Goal: Information Seeking & Learning: Learn about a topic

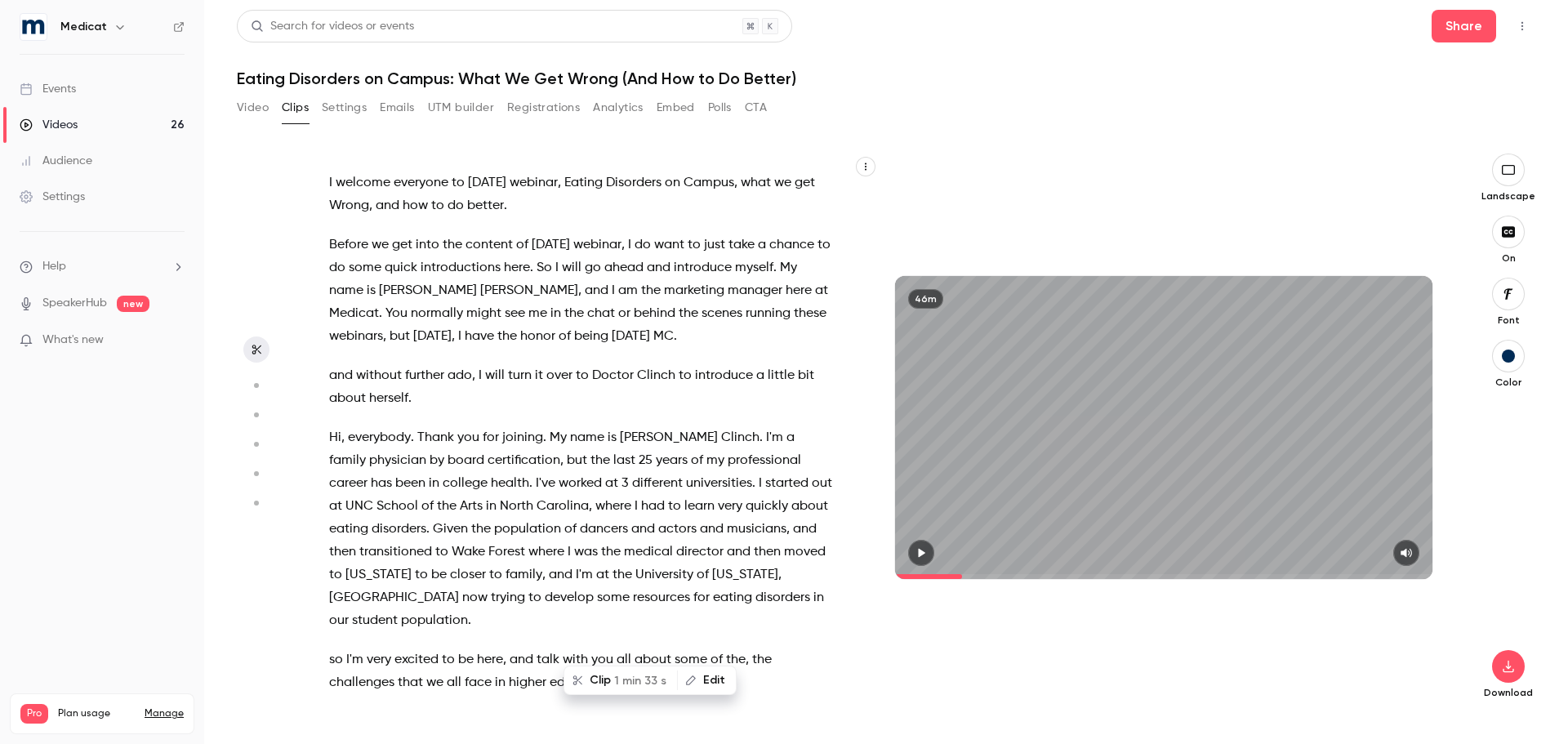
scroll to position [2187, 0]
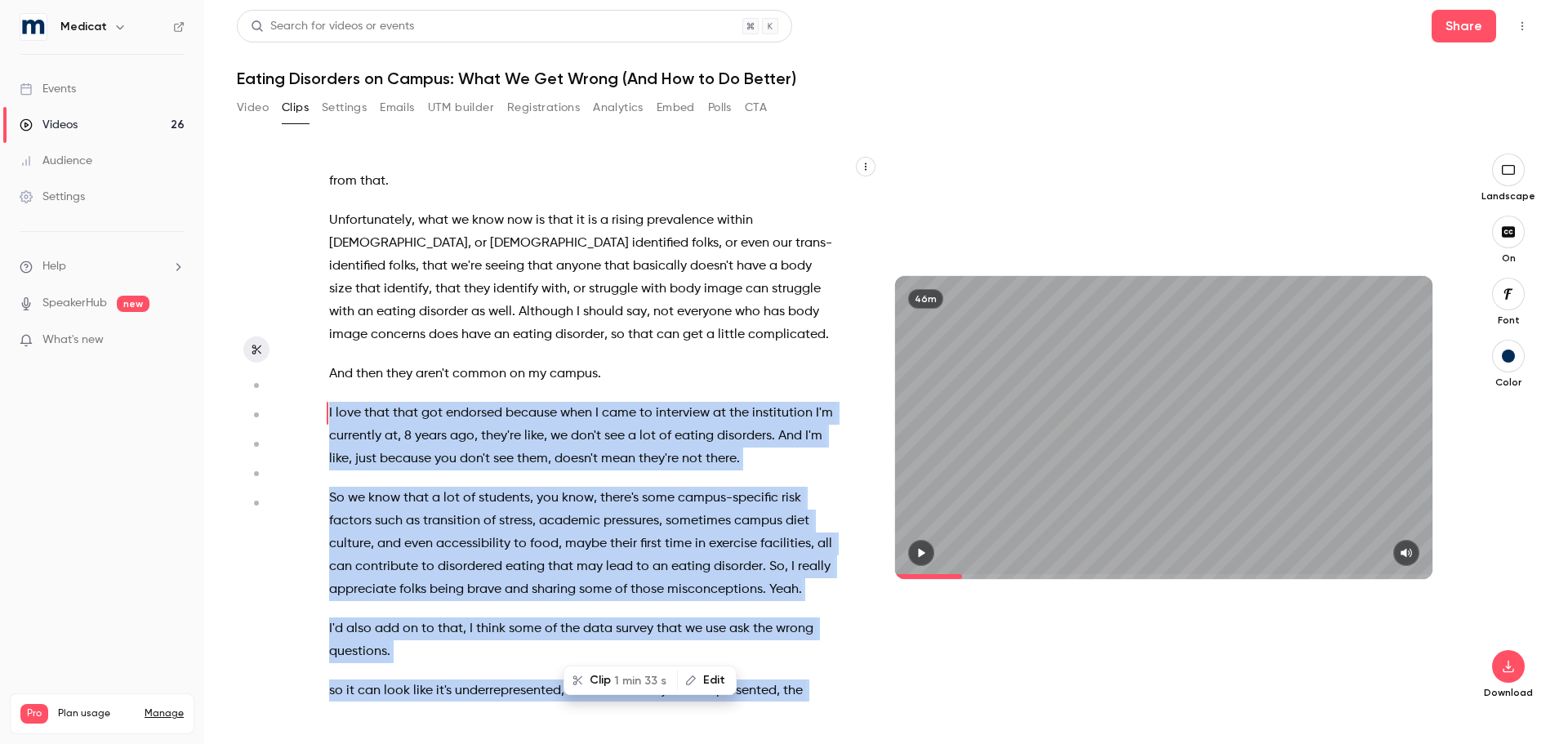
click at [103, 104] on link "Events" at bounding box center [102, 89] width 204 height 36
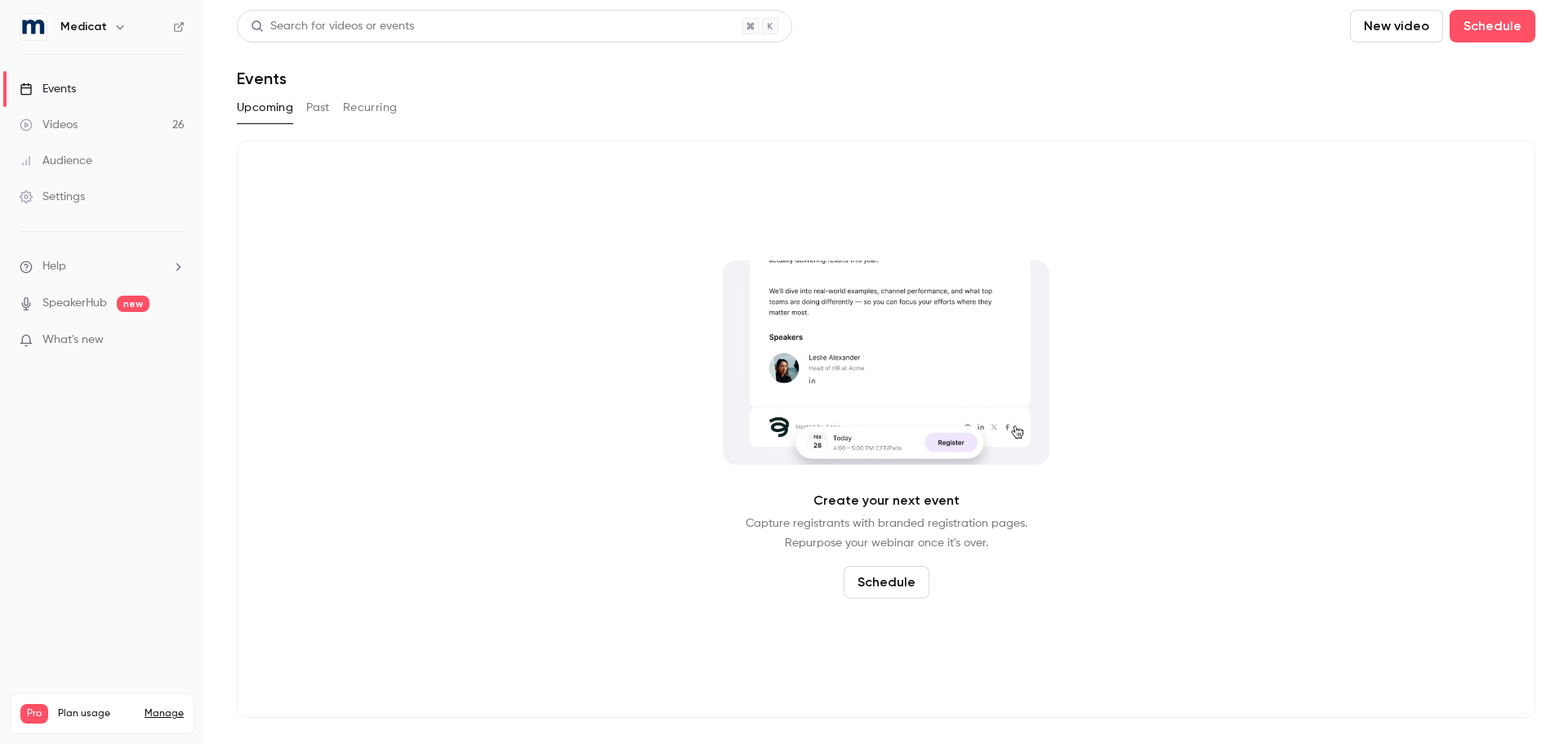
click at [310, 109] on button "Past" at bounding box center [318, 107] width 24 height 26
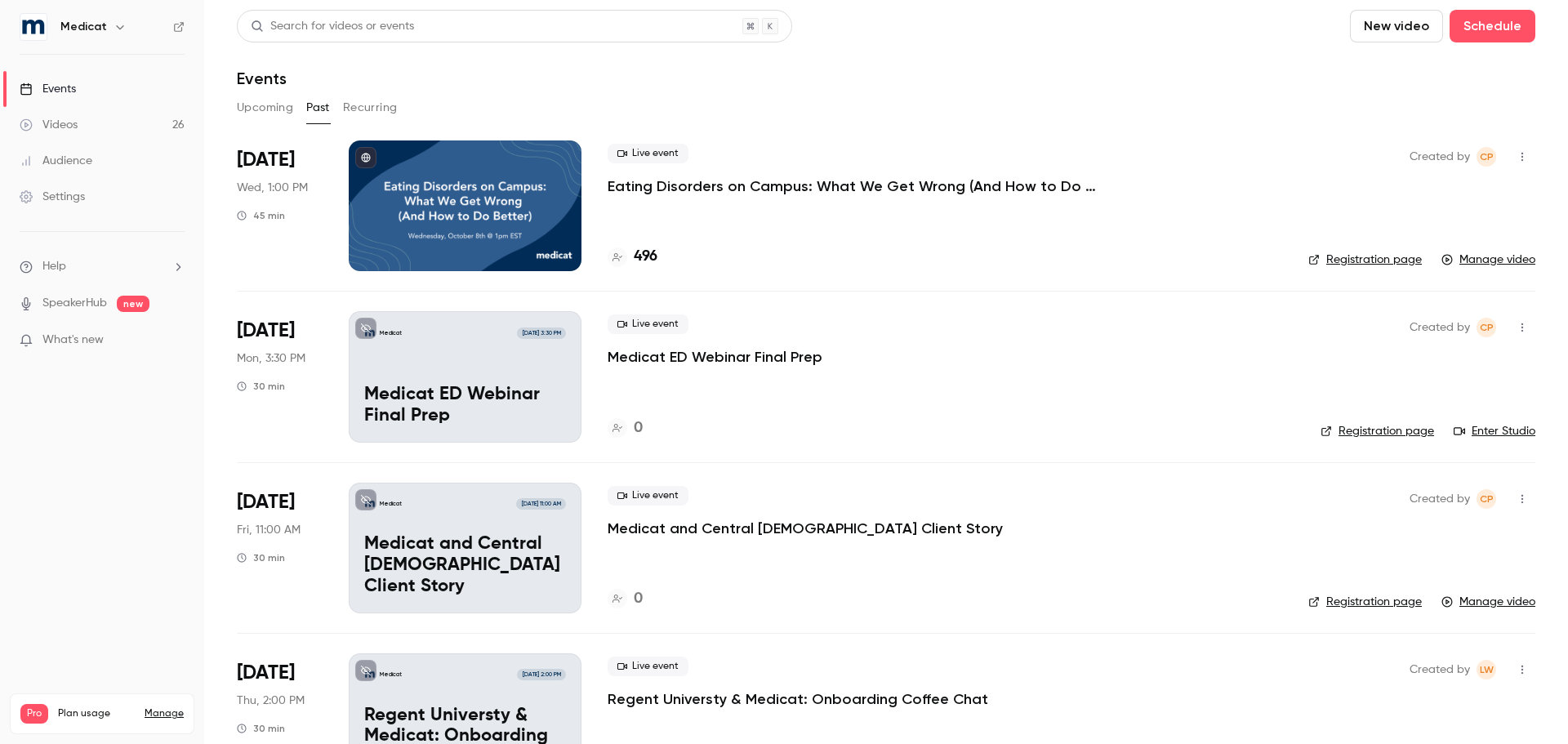
click at [735, 184] on p "Eating Disorders on Campus: What We Get Wrong (And How to Do Better)" at bounding box center [852, 186] width 490 height 19
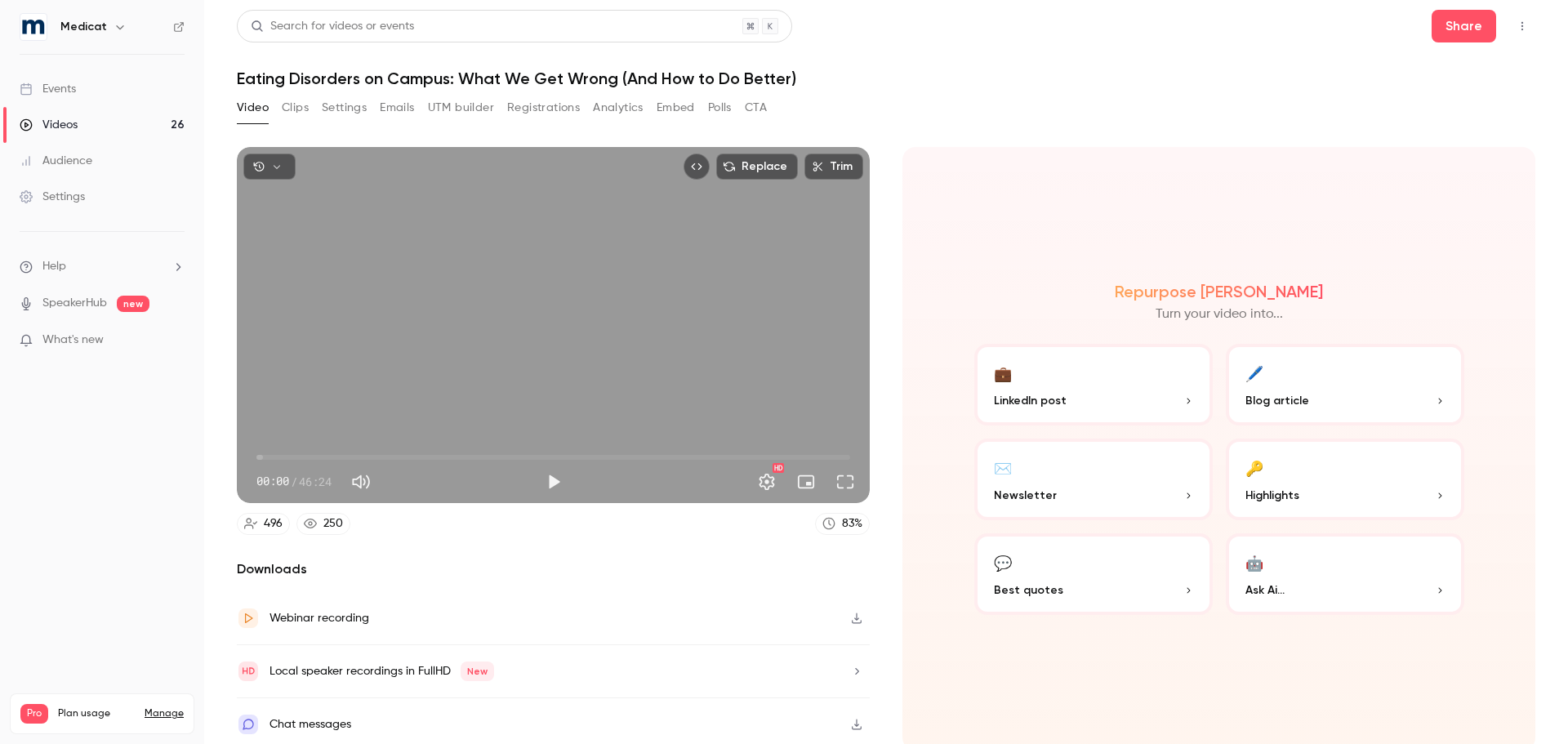
click at [302, 106] on button "Clips" at bounding box center [295, 107] width 27 height 26
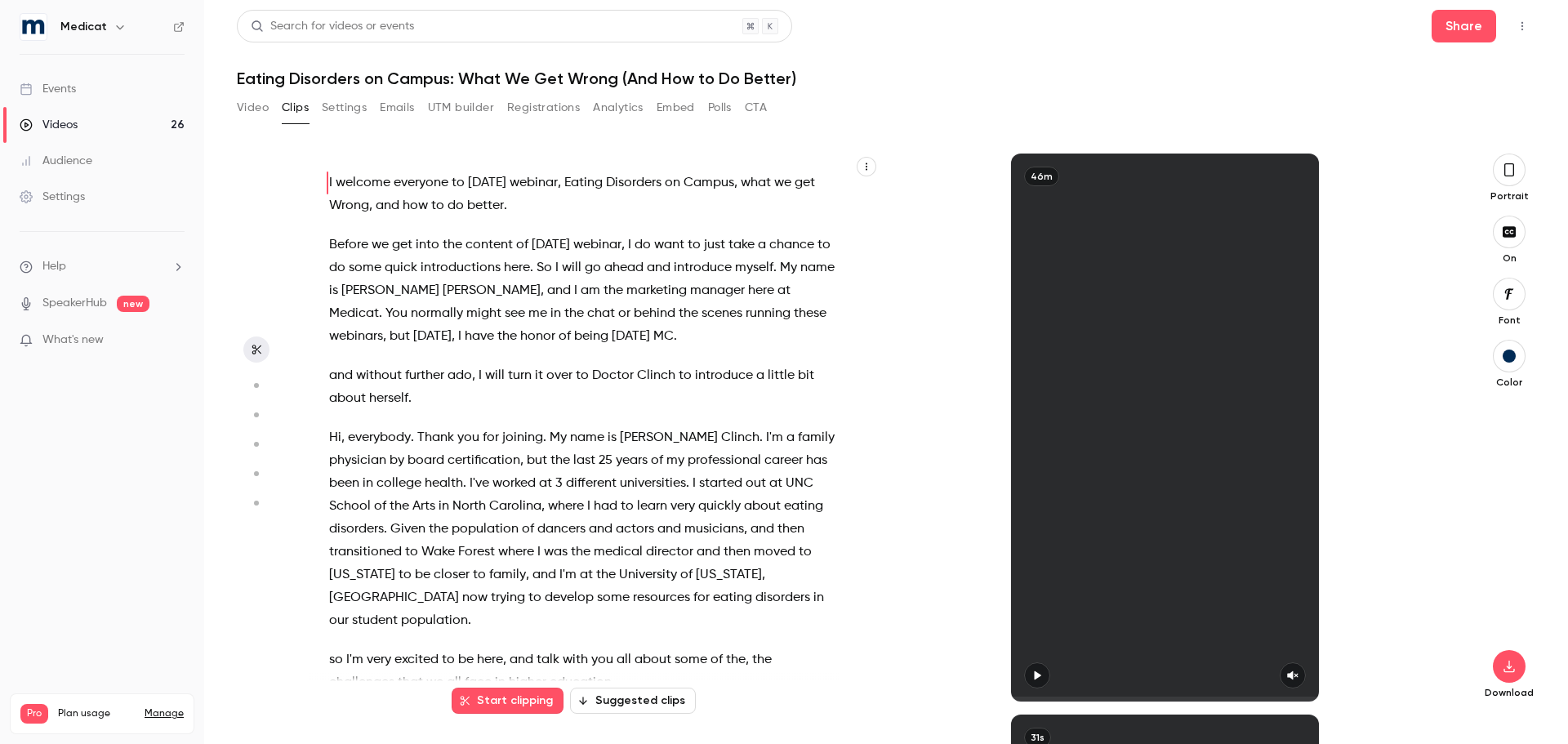
click at [64, 93] on div "Events" at bounding box center [47, 89] width 56 height 16
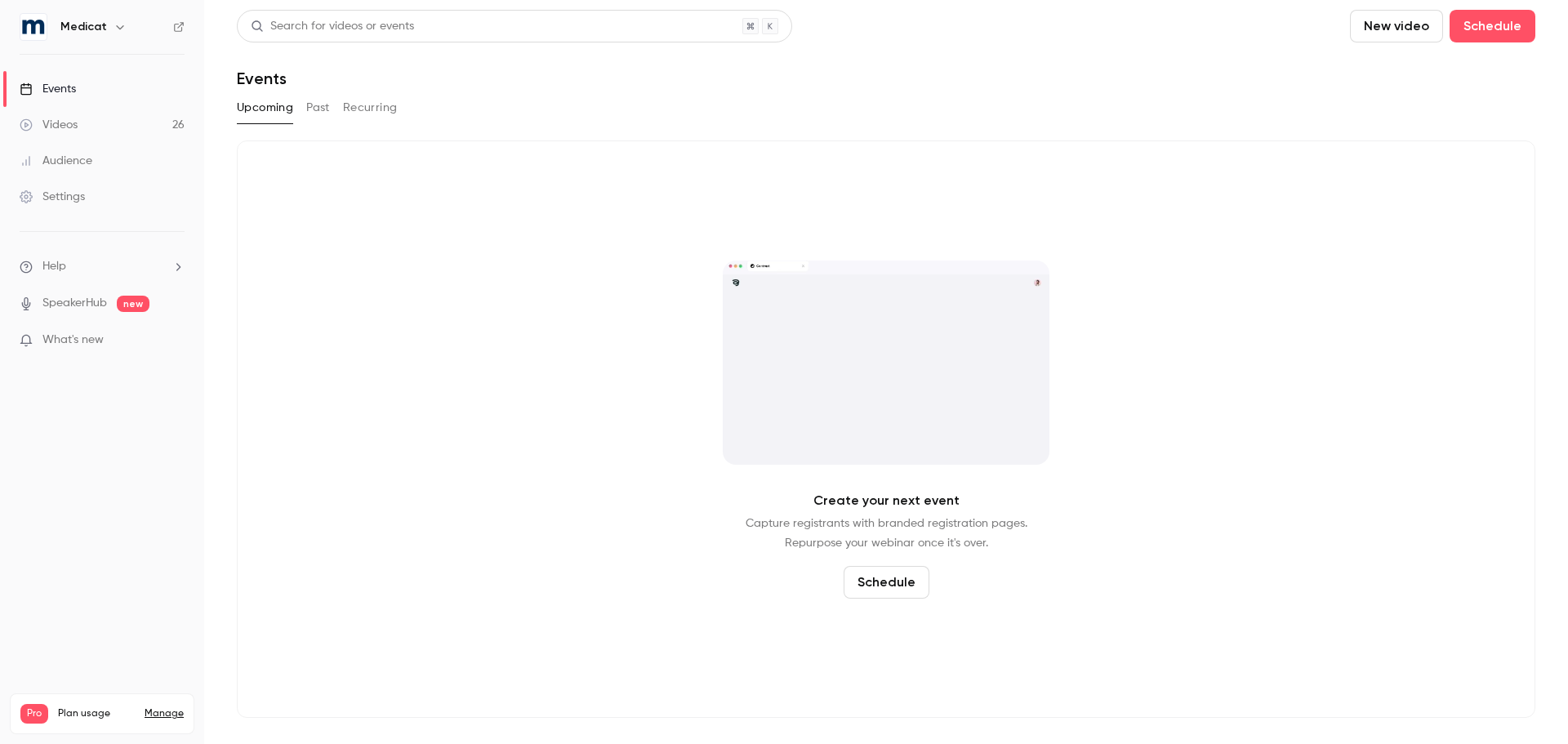
click at [323, 105] on button "Past" at bounding box center [318, 107] width 24 height 26
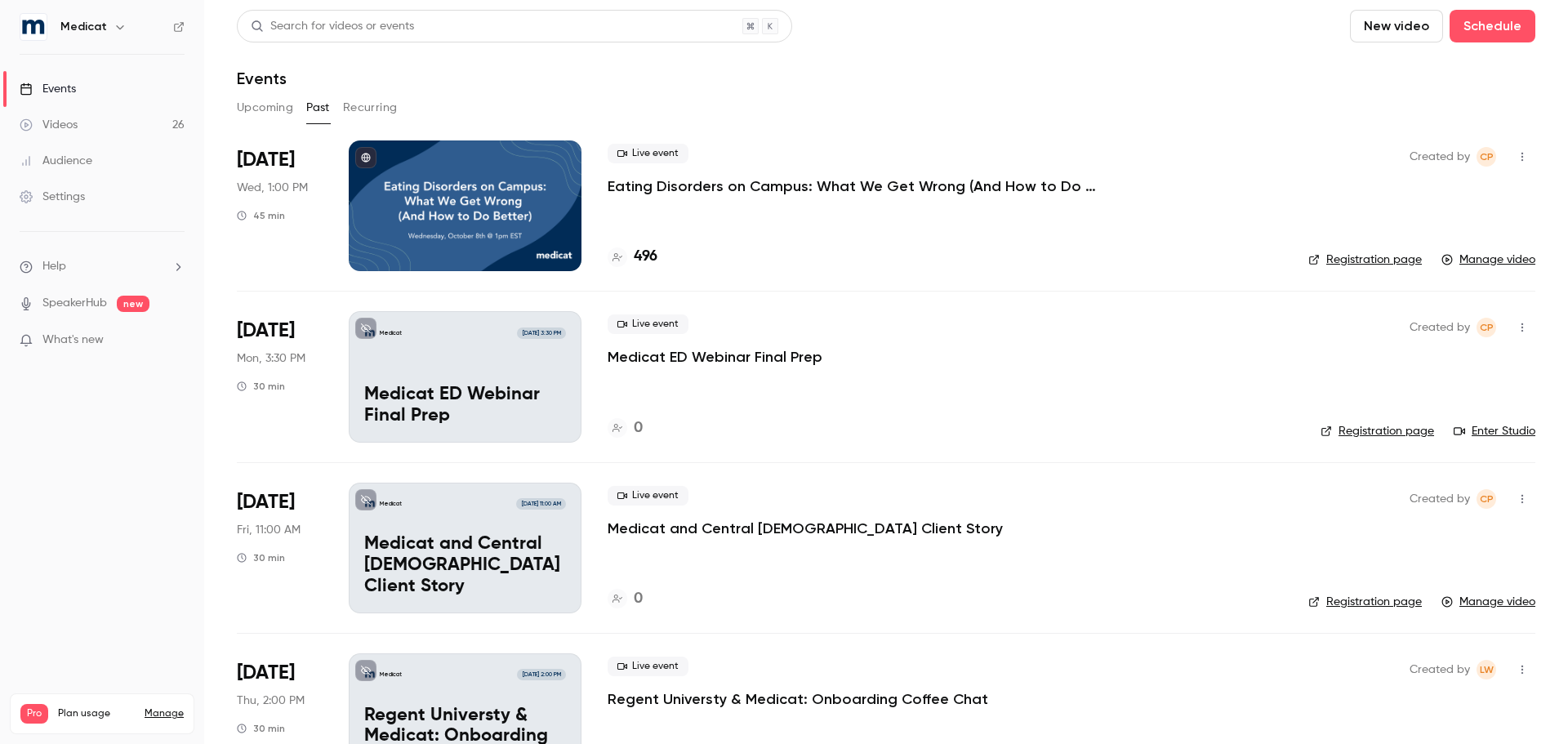
scroll to position [82, 0]
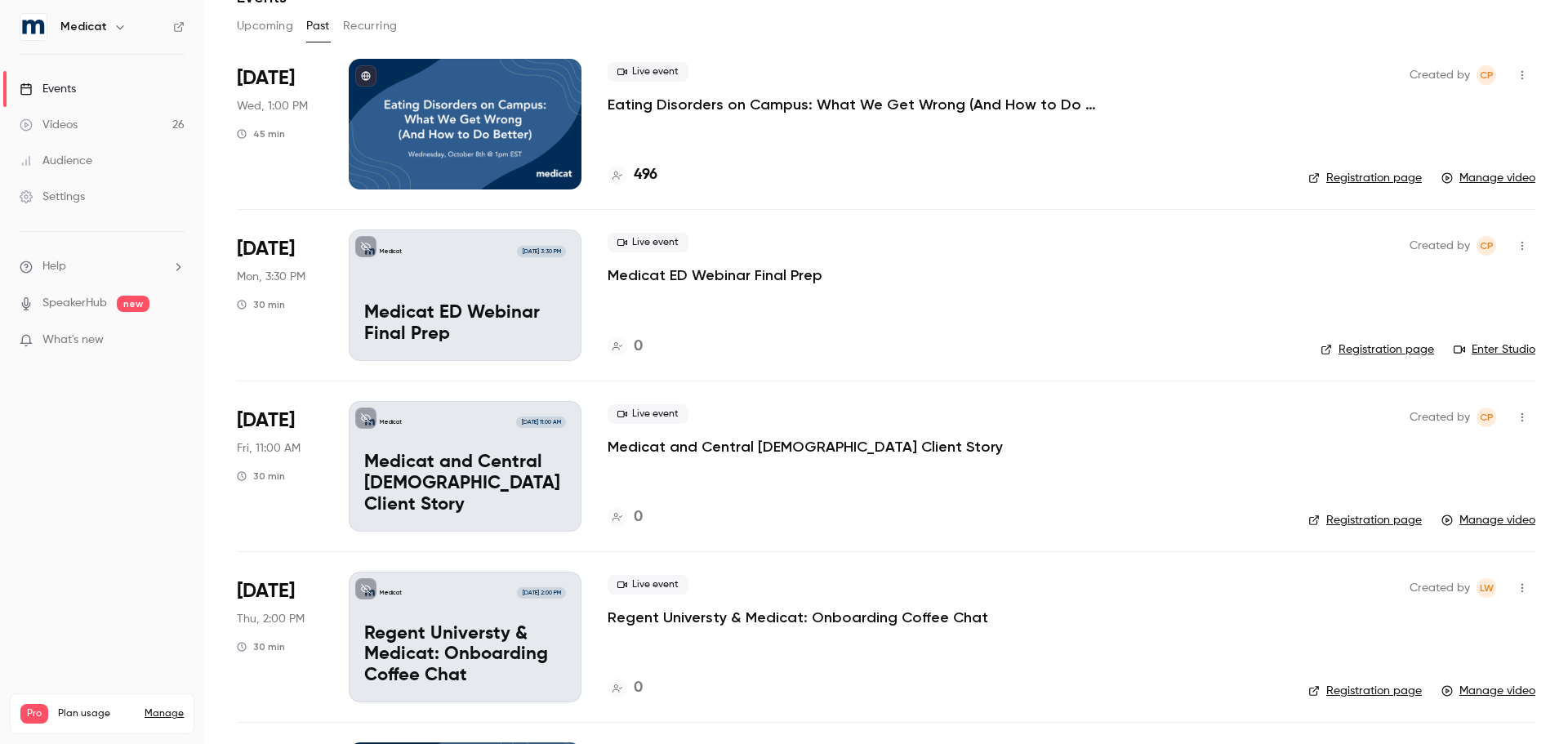
click at [771, 618] on p "Regent Universty & Medicat: Onboarding Coffee Chat" at bounding box center [797, 617] width 381 height 19
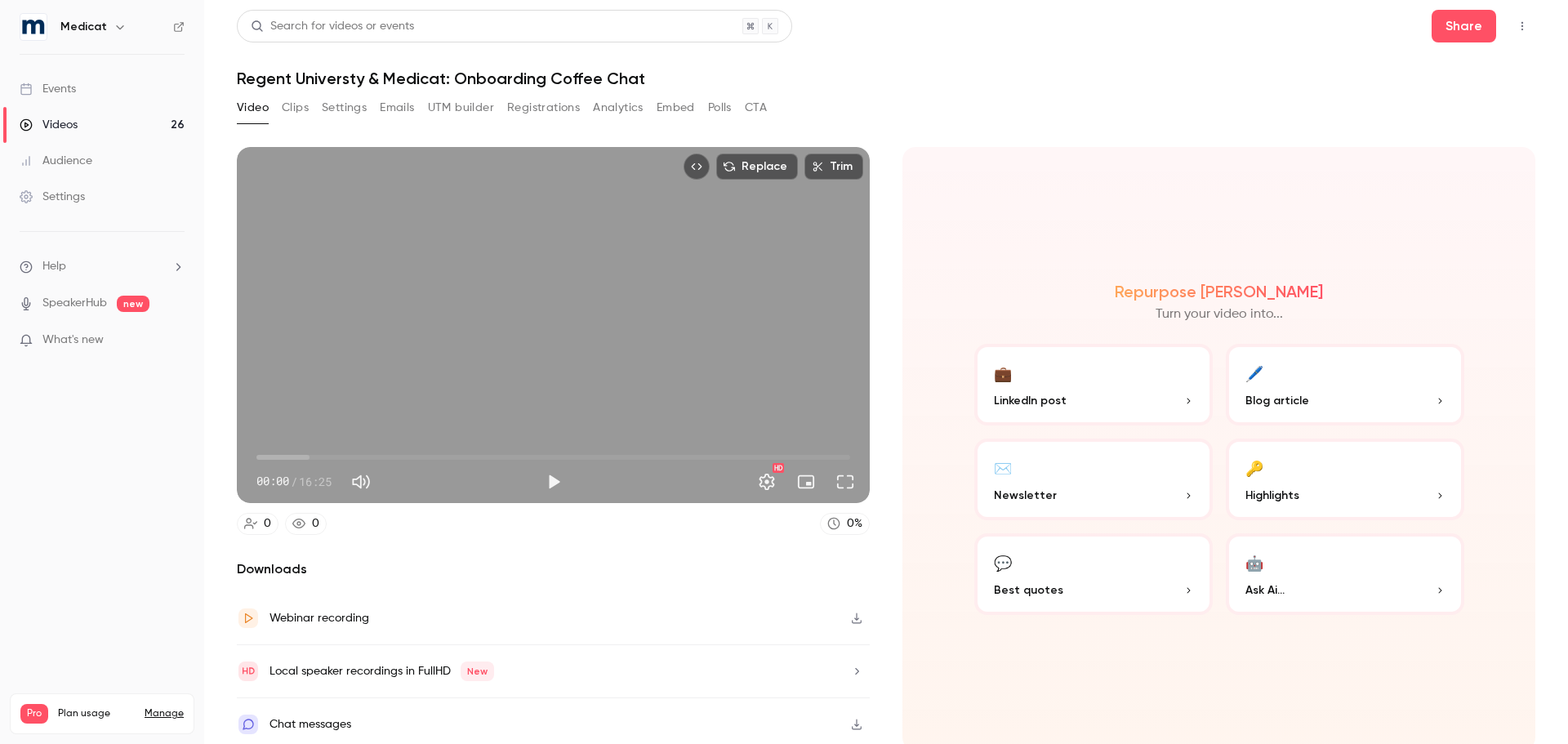
scroll to position [3, 0]
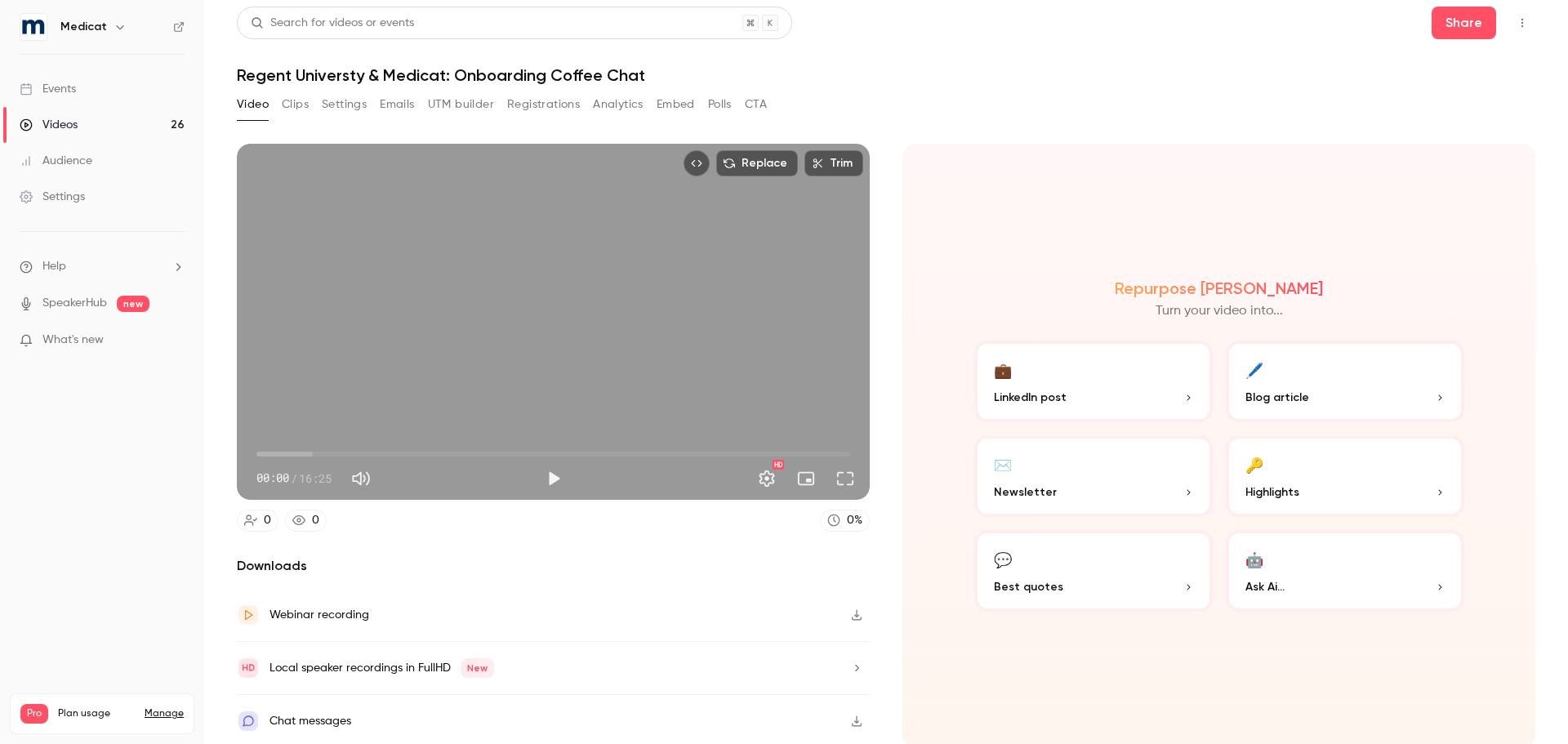
click at [291, 104] on button "Clips" at bounding box center [295, 104] width 27 height 26
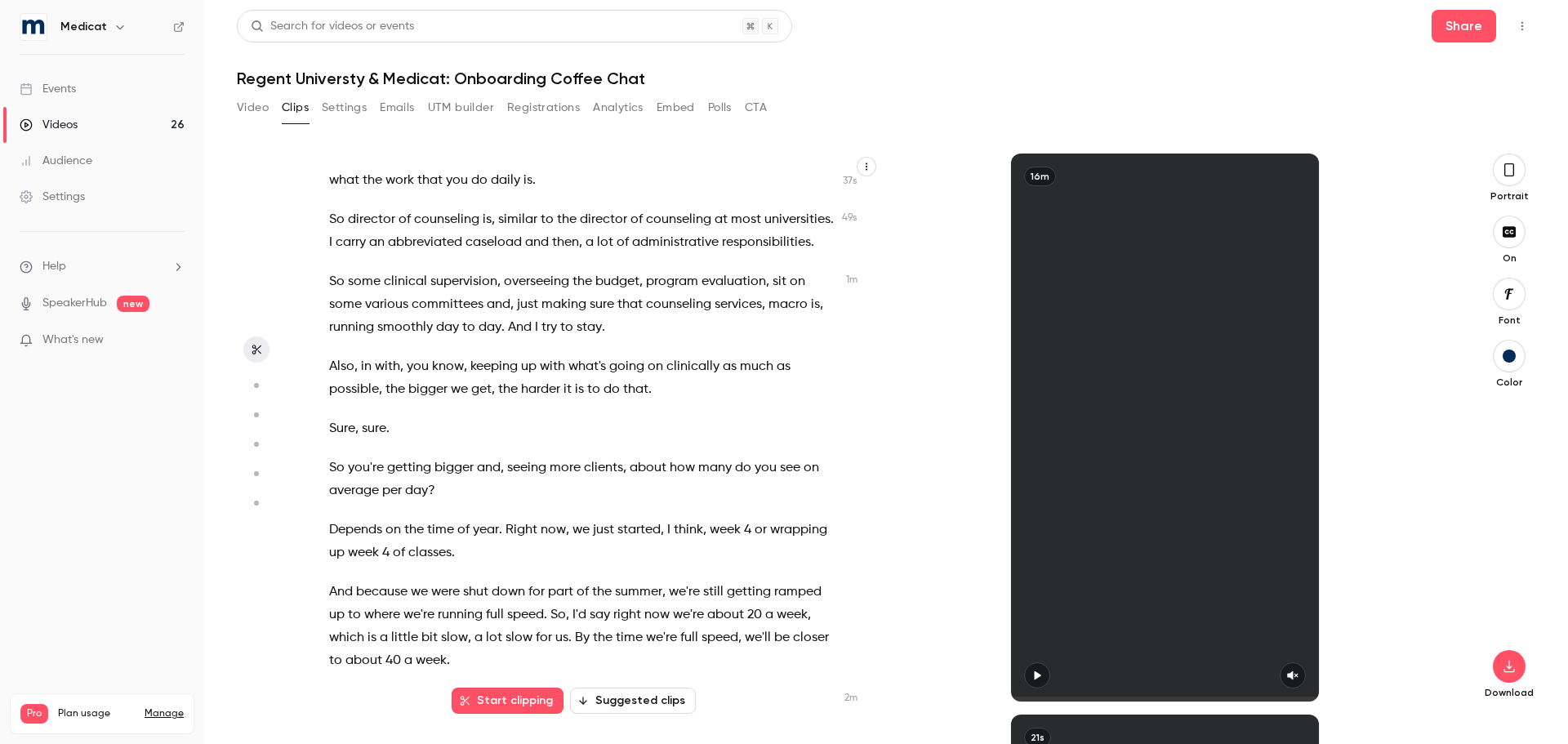
scroll to position [327, 0]
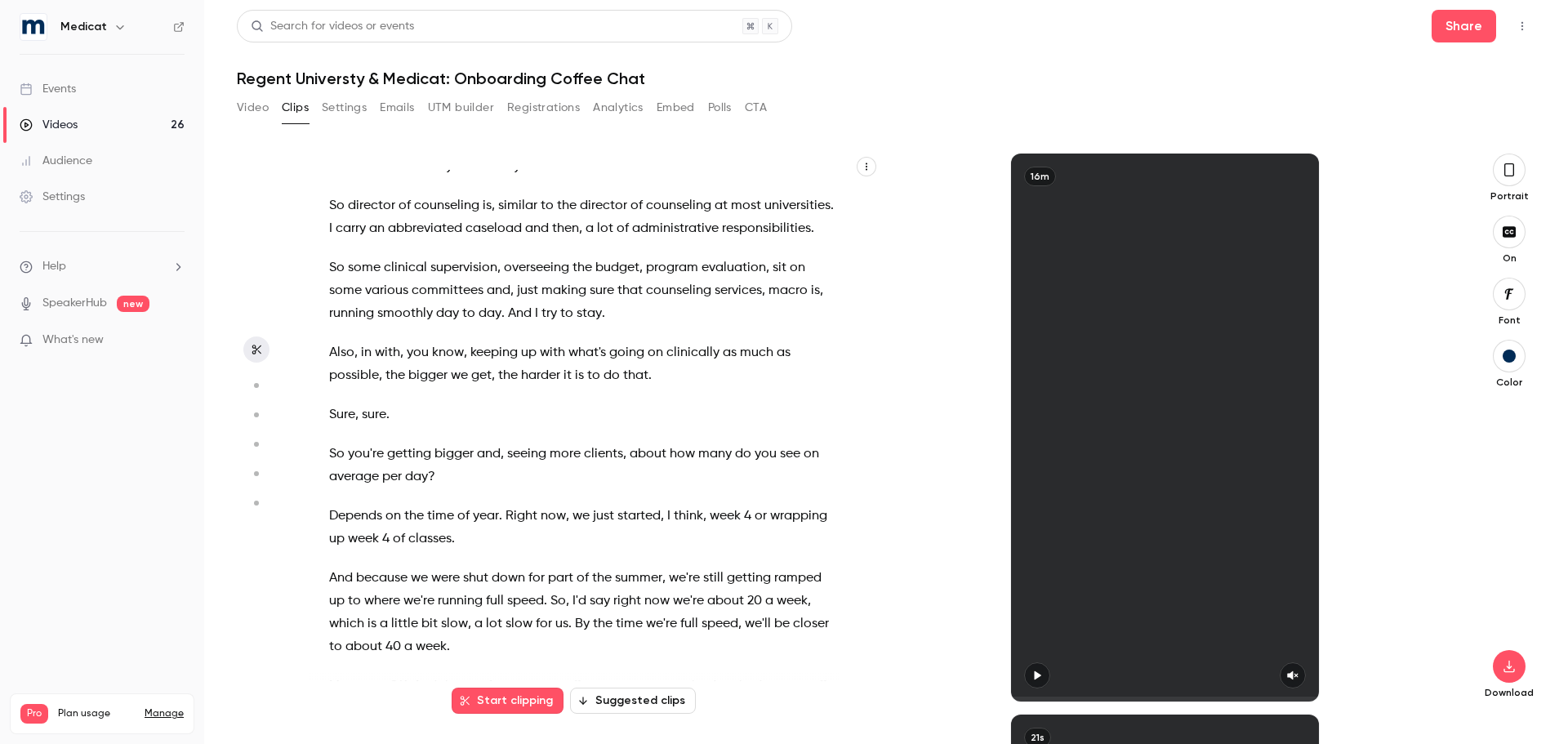
click at [1514, 160] on button "button" at bounding box center [1509, 170] width 33 height 33
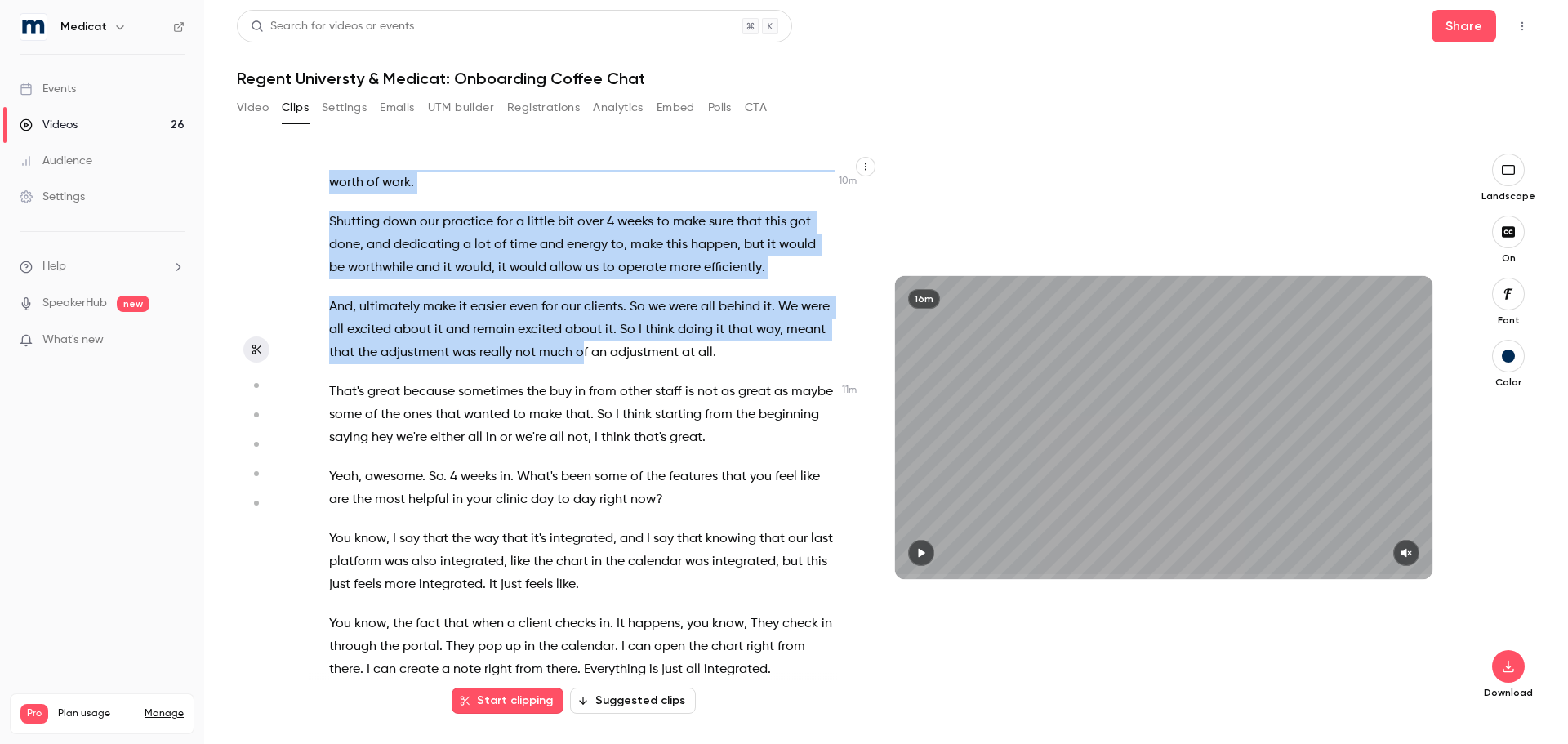
scroll to position [3656, 0]
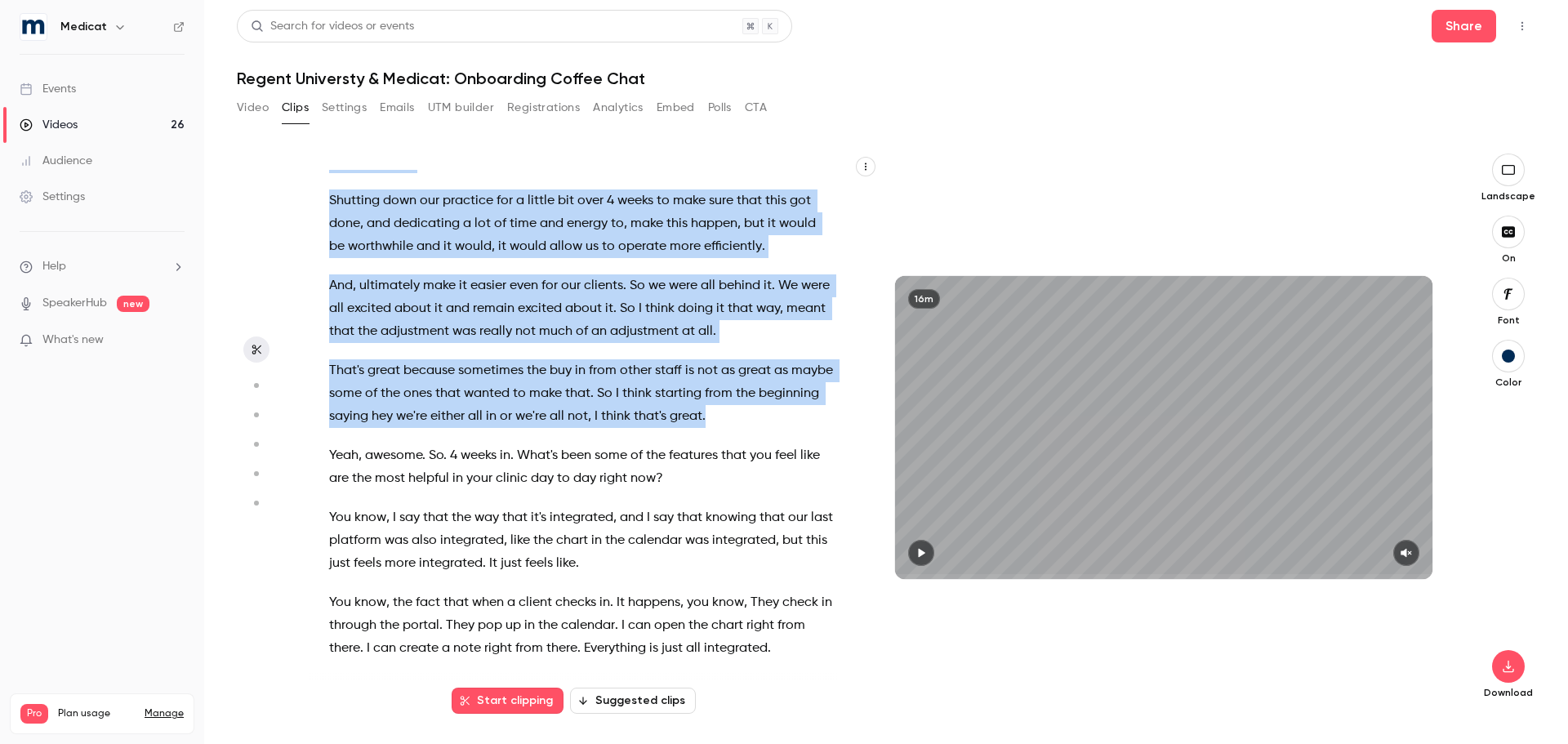
drag, startPoint x: 315, startPoint y: 267, endPoint x: 792, endPoint y: 483, distance: 523.6
click at [792, 483] on div "All right . Hey , [PERSON_NAME] . so tell me about your coffee order . Do you d…" at bounding box center [589, 436] width 562 height 532
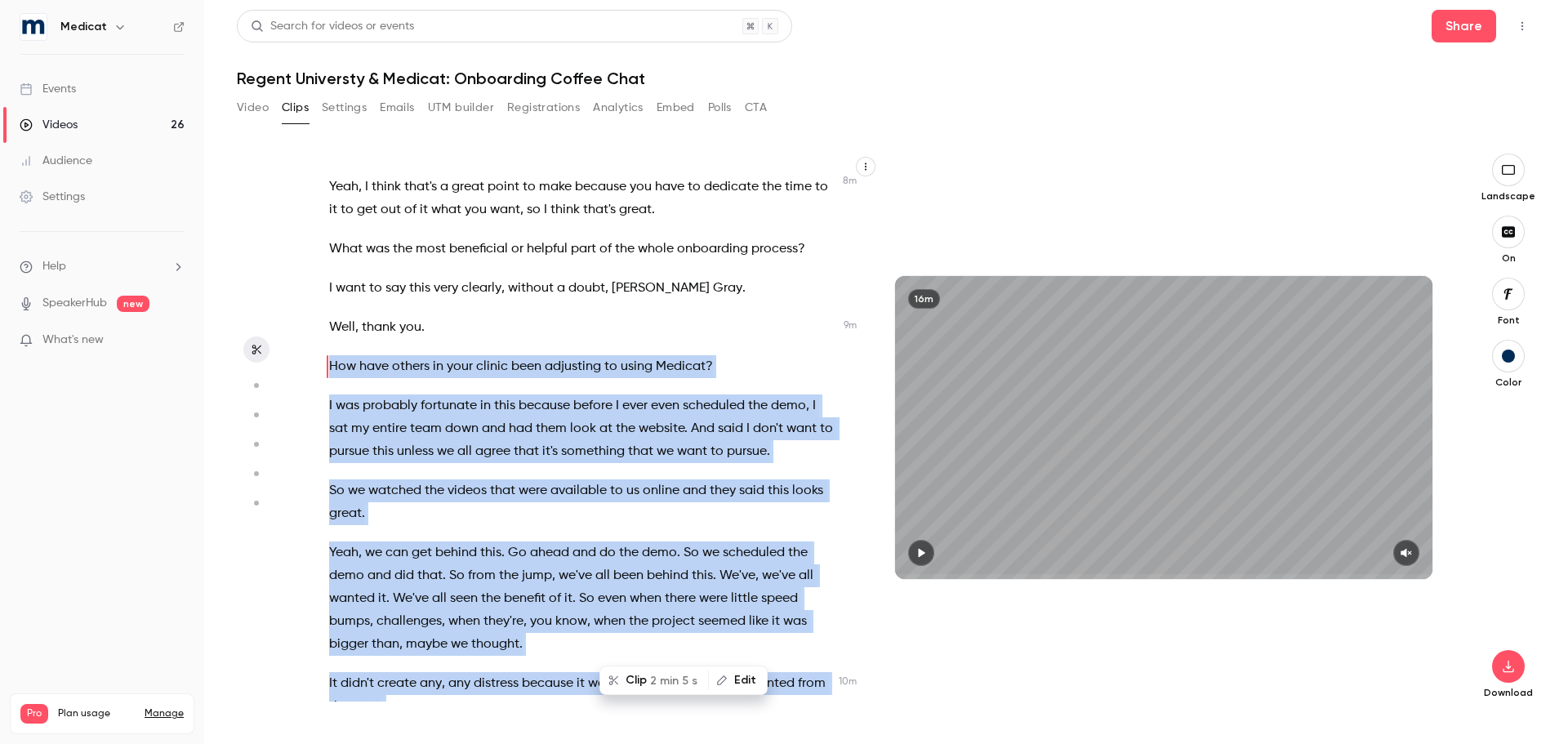
type input "*****"
copy div "How have others in your clinic been adjusting to using Medicat ? I was probably…"
click at [72, 88] on div "Events" at bounding box center [47, 89] width 56 height 16
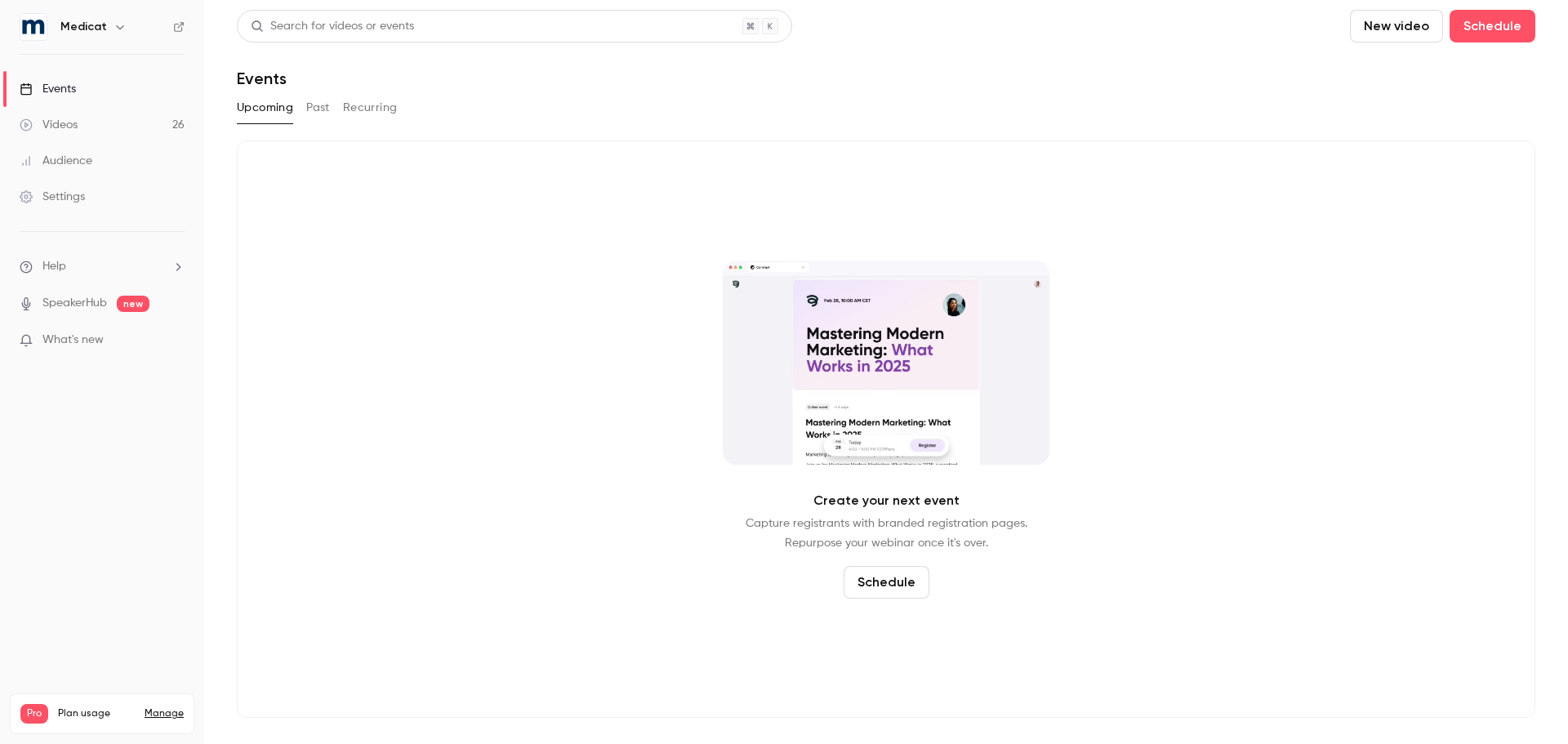
click at [317, 106] on button "Past" at bounding box center [318, 107] width 24 height 26
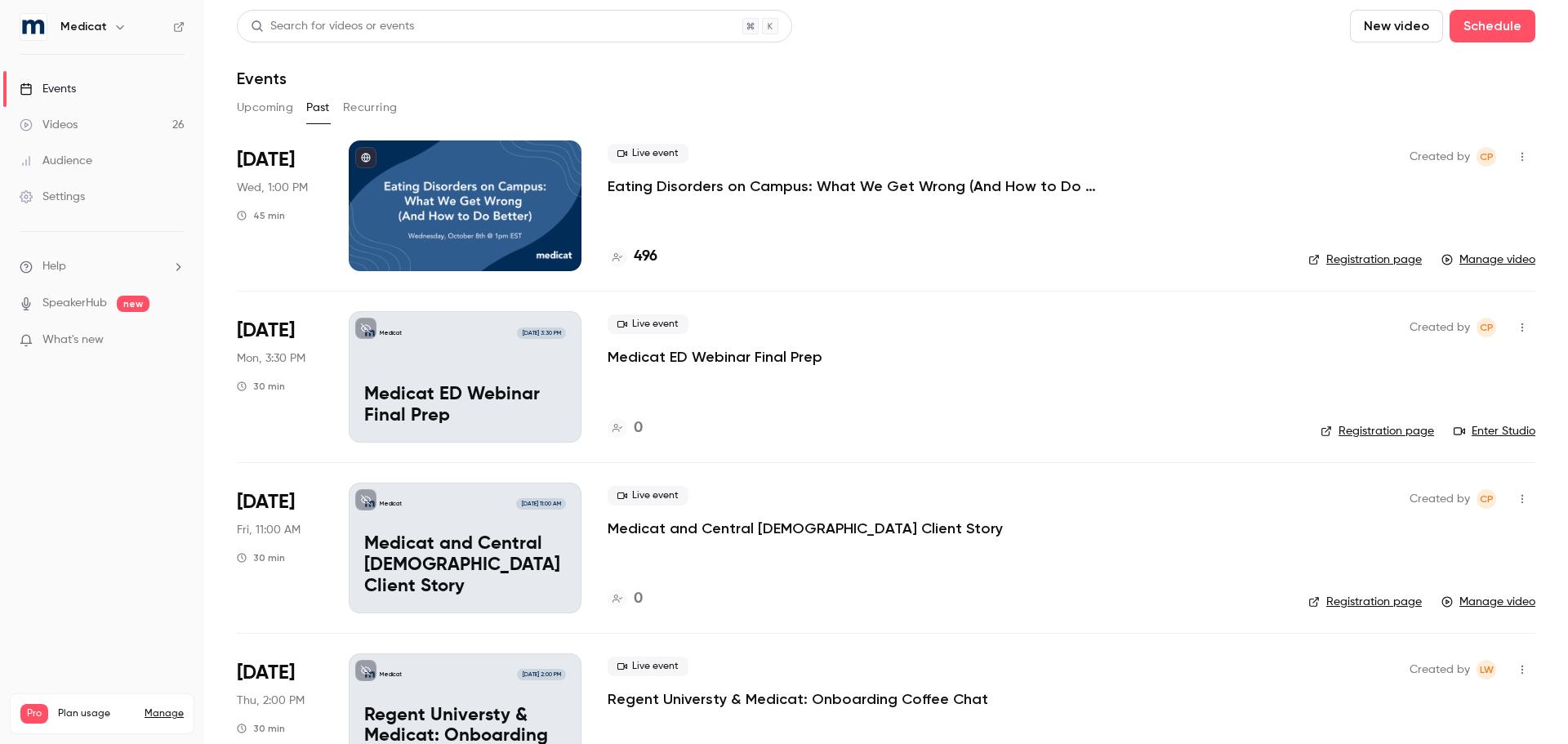
click at [679, 184] on p "Eating Disorders on Campus: What We Get Wrong (And How to Do Better)" at bounding box center [852, 186] width 490 height 19
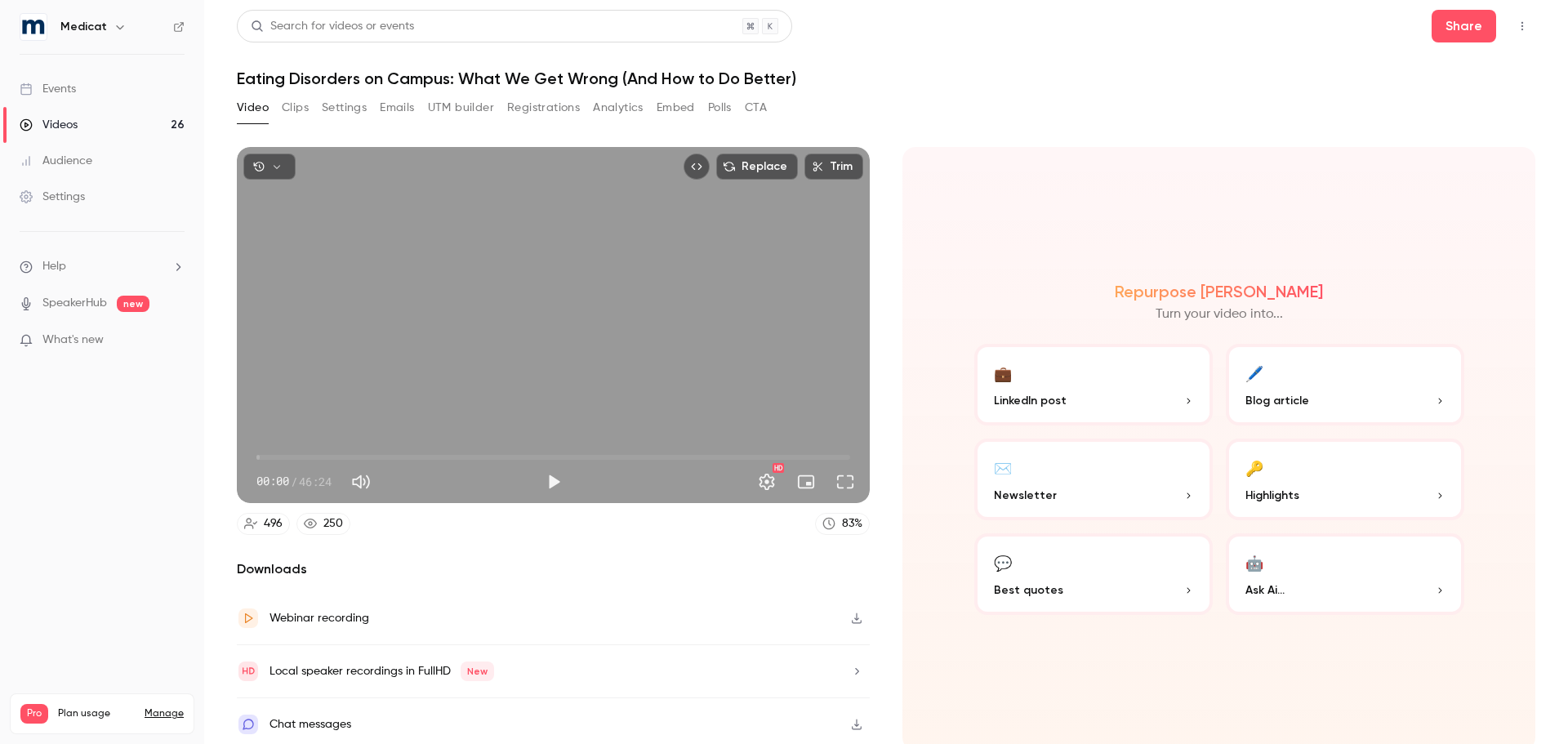
click at [289, 112] on button "Clips" at bounding box center [295, 107] width 27 height 26
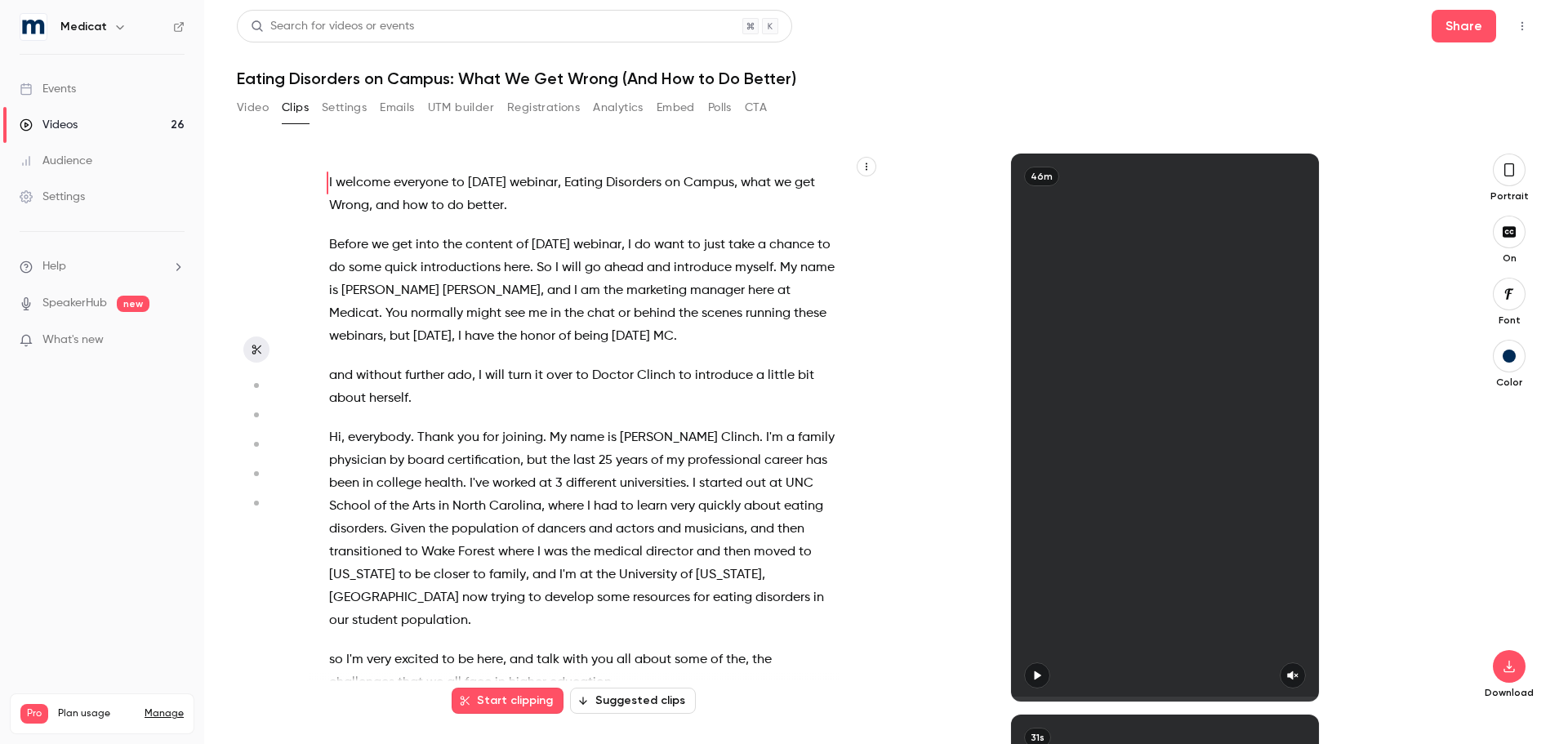
click at [1505, 169] on icon "button" at bounding box center [1509, 170] width 13 height 18
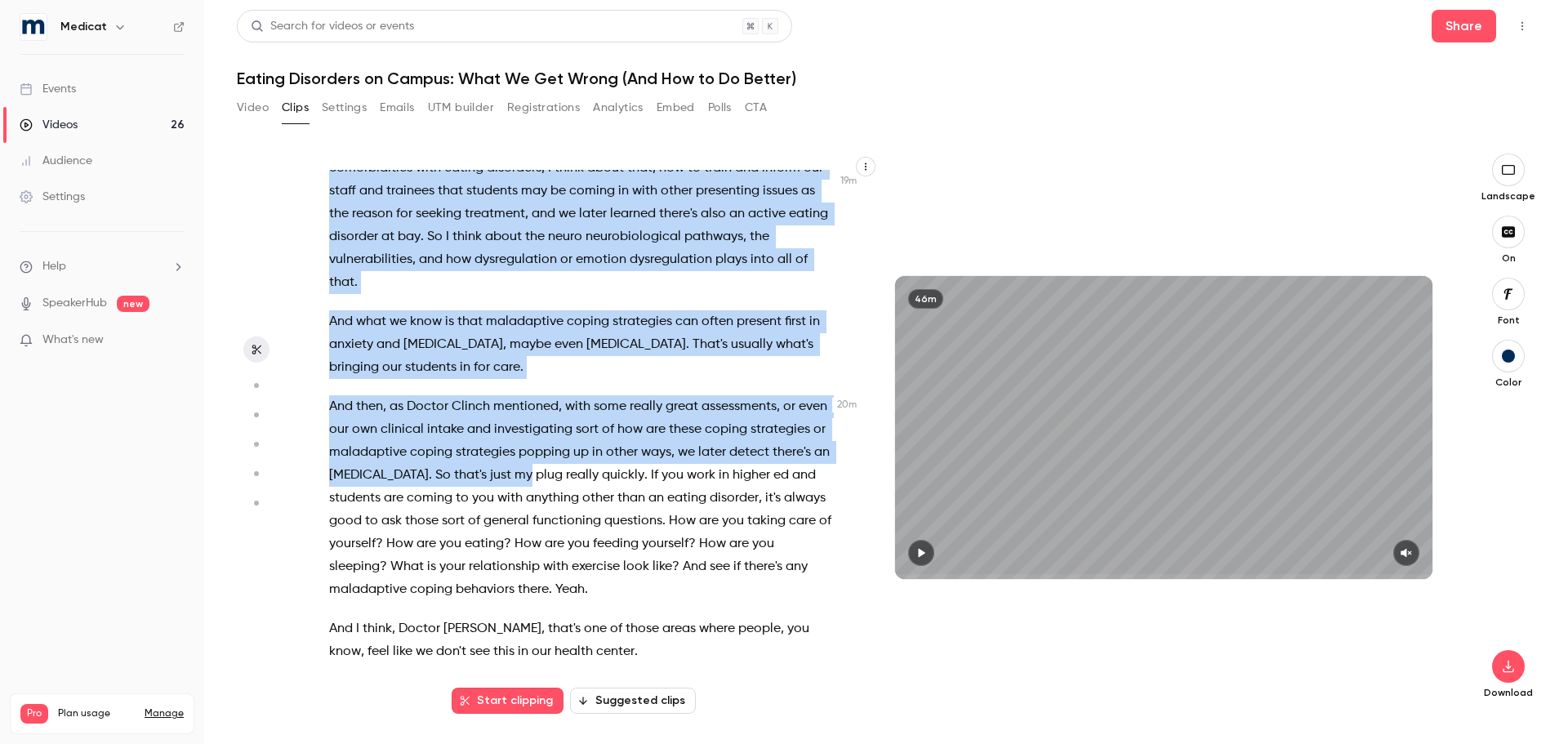
scroll to position [7866, 0]
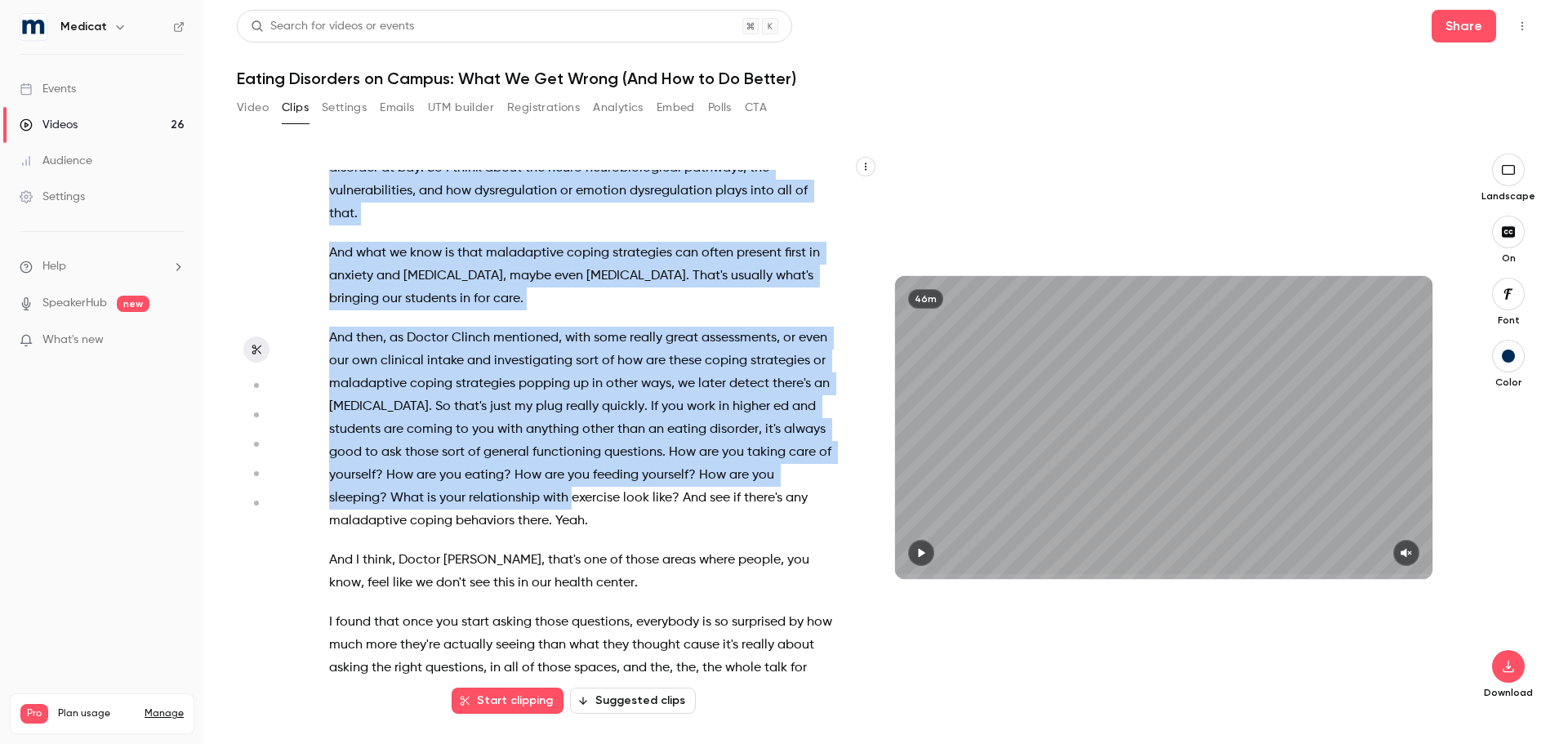
drag, startPoint x: 419, startPoint y: 369, endPoint x: 705, endPoint y: 567, distance: 347.9
click at [705, 567] on div "I welcome everyone to [DATE] webinar , Eating Disorders on Campus , what we get…" at bounding box center [589, 436] width 562 height 532
click at [719, 579] on div "I welcome everyone to [DATE] webinar , Eating Disorders on Campus , what we get…" at bounding box center [593, 427] width 570 height 547
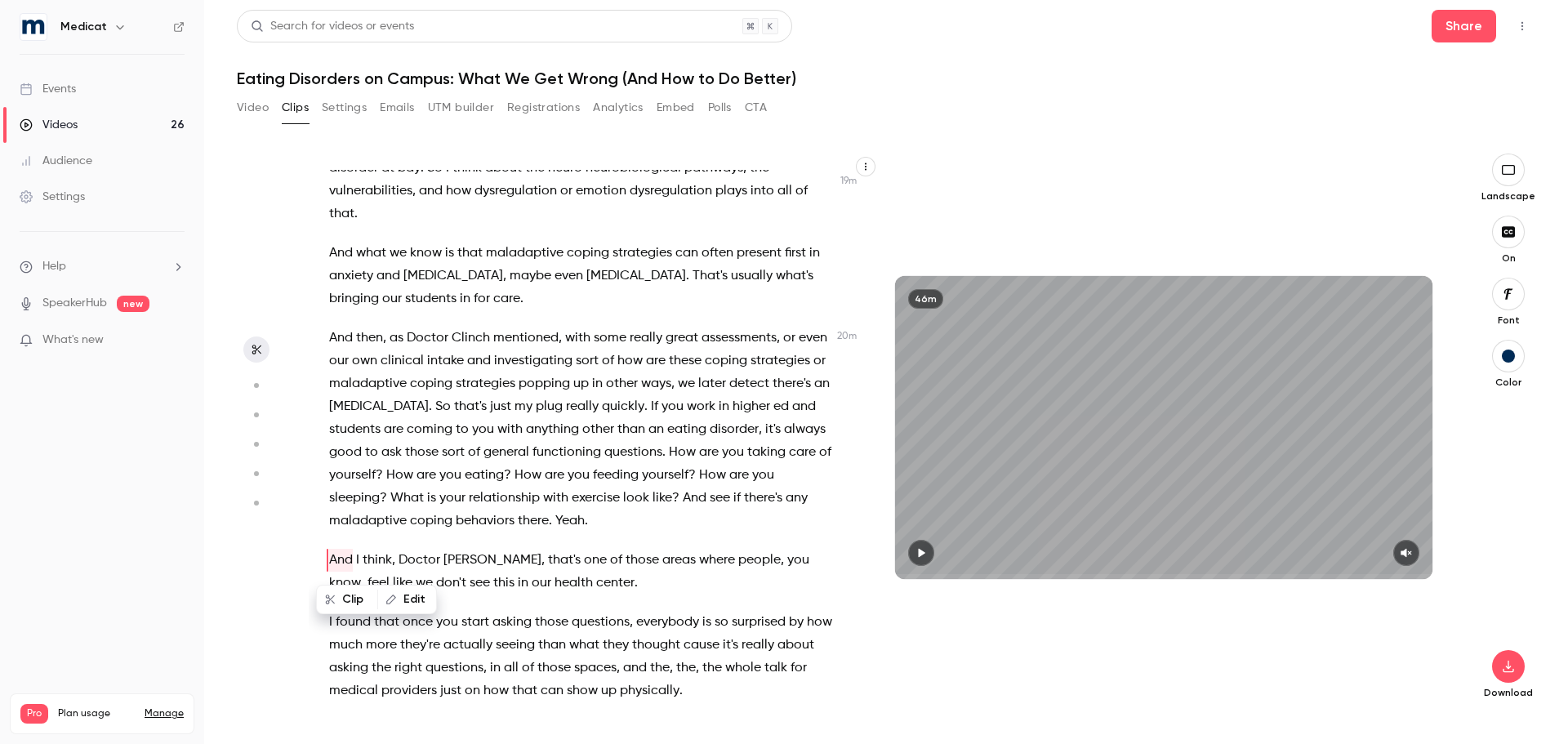
click at [719, 579] on div "I welcome everyone to [DATE] webinar , Eating Disorders on Campus , what we get…" at bounding box center [589, 436] width 562 height 532
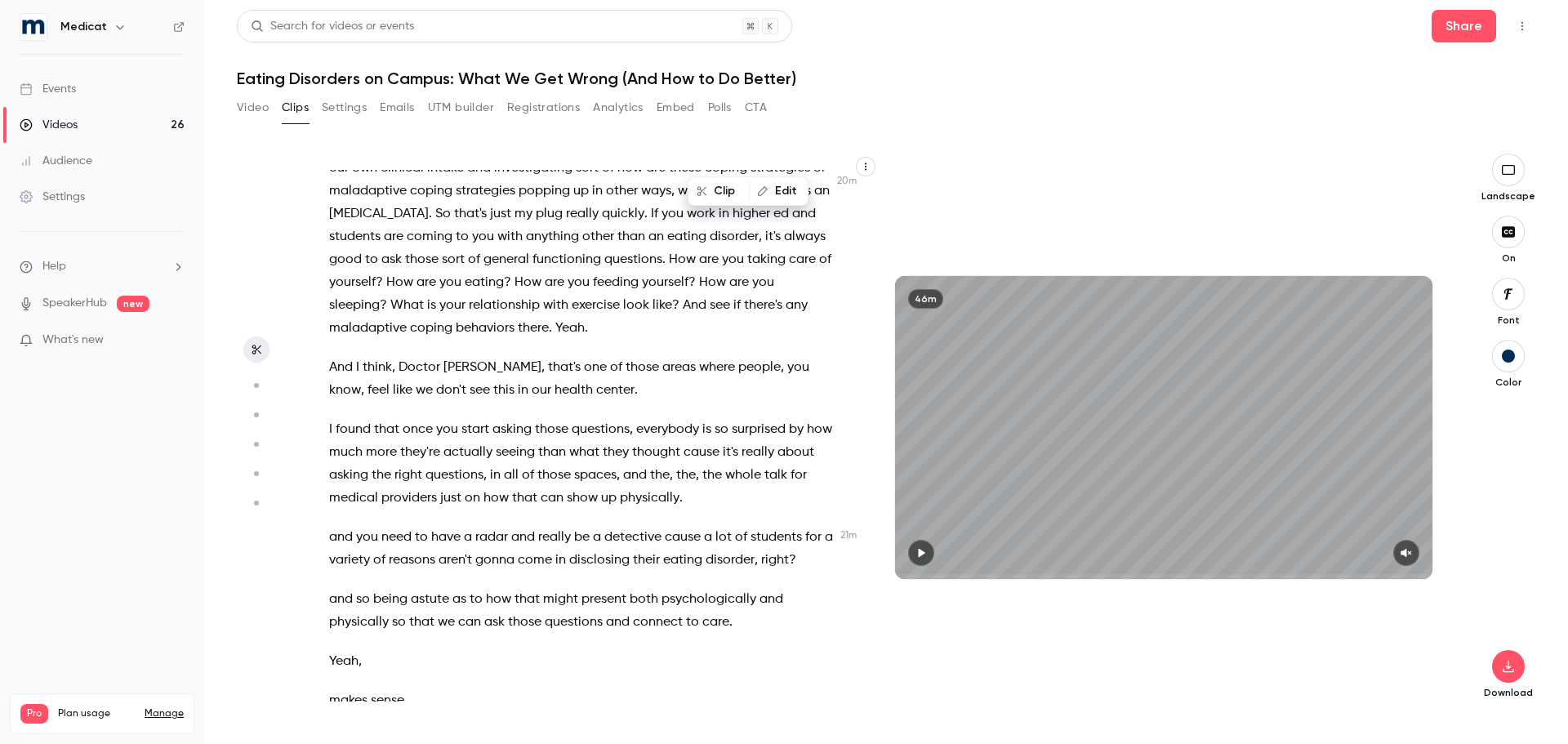
drag, startPoint x: 719, startPoint y: 579, endPoint x: 702, endPoint y: 565, distance: 22.0
click at [702, 510] on p "I found that once you start asking those questions , everybody is so surprised …" at bounding box center [581, 464] width 505 height 92
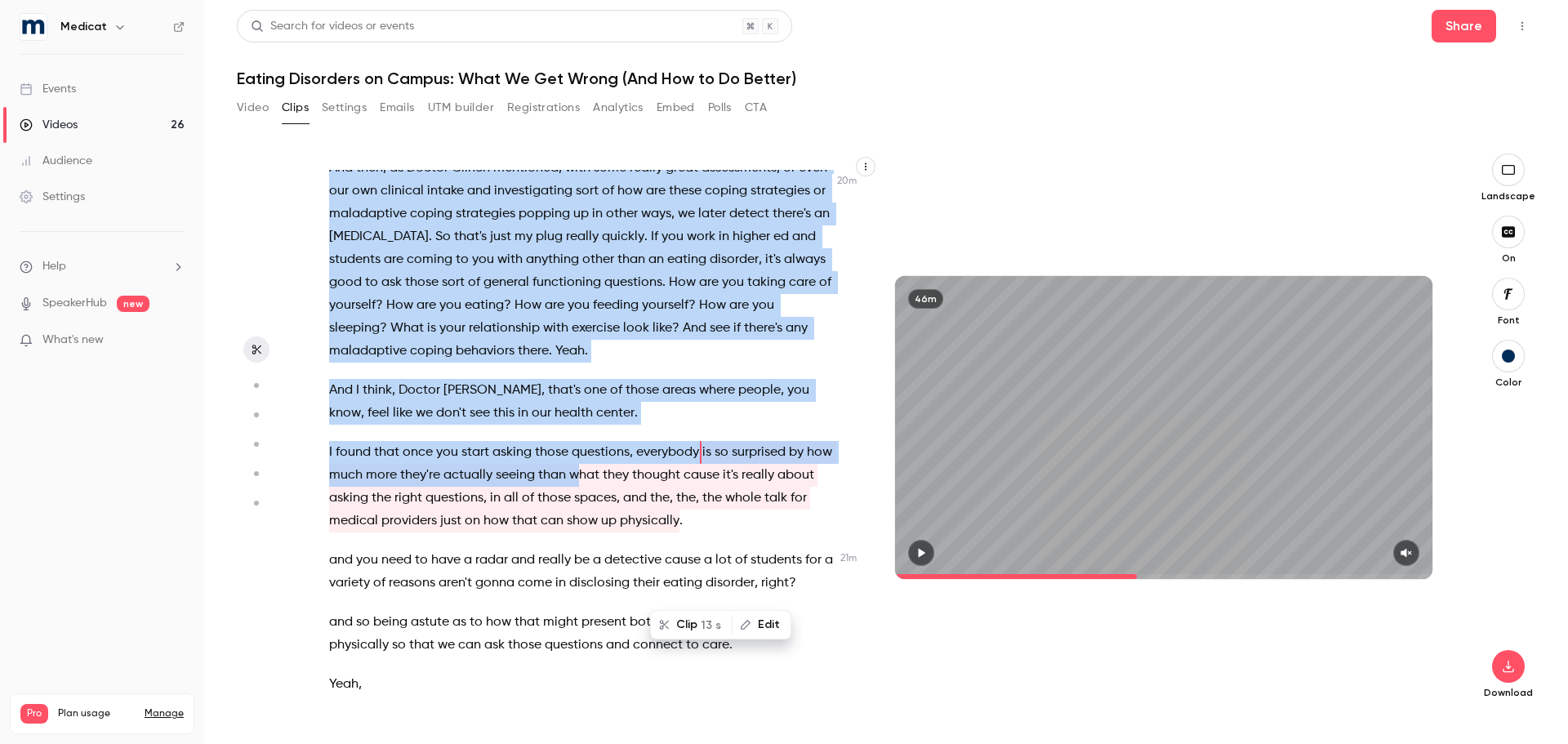
scroll to position [8038, 0]
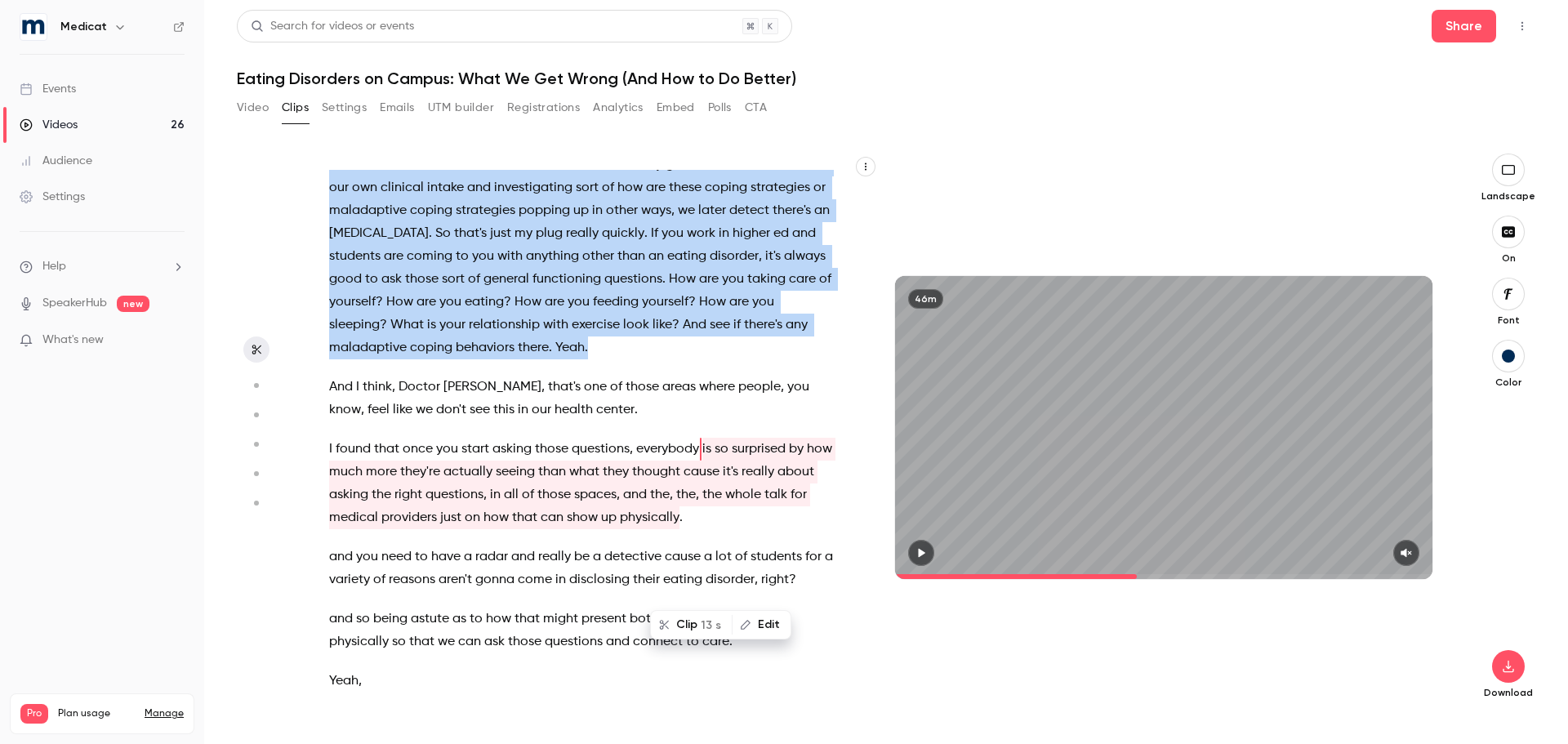
drag, startPoint x: 465, startPoint y: 346, endPoint x: 729, endPoint y: 419, distance: 273.9
click at [729, 419] on div "I welcome everyone to [DATE] webinar , Eating Disorders on Campus , what we get…" at bounding box center [589, 436] width 562 height 532
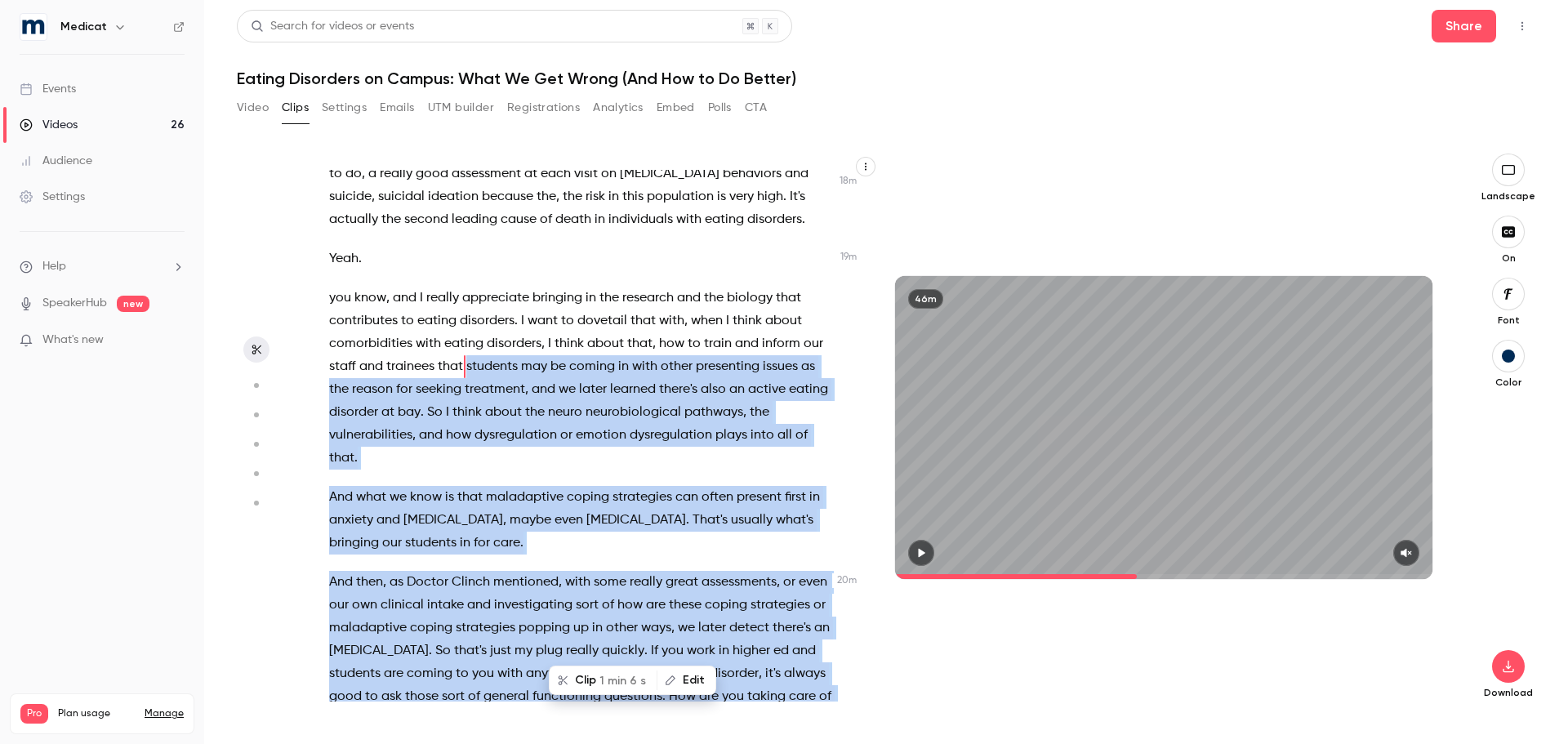
scroll to position [7620, 0]
copy div "students may be coming in with other presenting issues as the reason for seekin…"
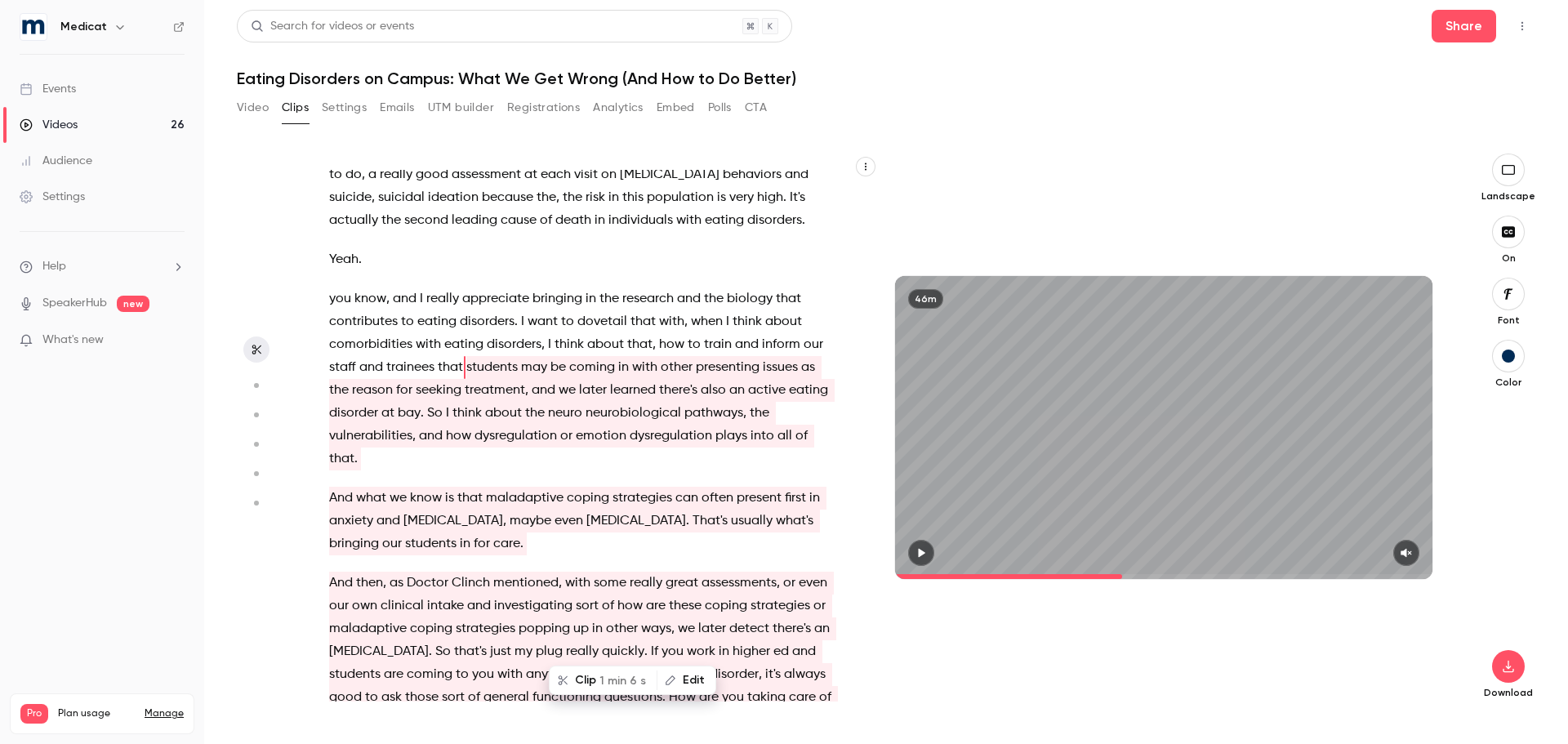
type input "******"
